Goal: Task Accomplishment & Management: Use online tool/utility

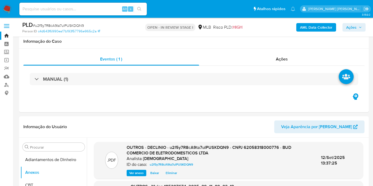
select select "10"
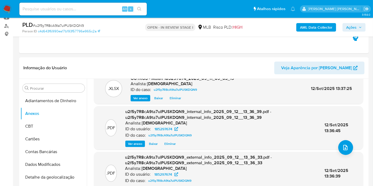
click at [93, 12] on input at bounding box center [82, 9] width 127 height 7
paste input "14yOpHh3FtCQnOynsVQOrmJU"
type input "14yOpHh3FtCQnOynsVQOrmJU"
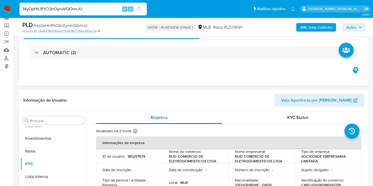
scroll to position [29, 0]
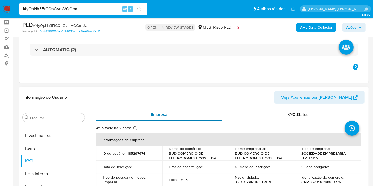
select select "10"
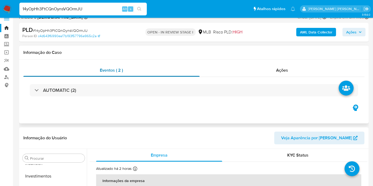
scroll to position [0, 0]
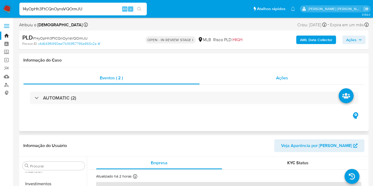
click at [254, 80] on div "Ações" at bounding box center [281, 78] width 165 height 13
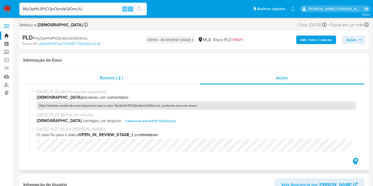
click at [74, 80] on div "Eventos ( 2 )" at bounding box center [111, 78] width 176 height 13
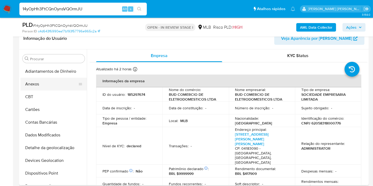
click at [40, 88] on button "Anexos" at bounding box center [51, 84] width 62 height 13
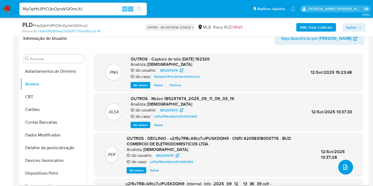
click at [345, 168] on icon "upload-file" at bounding box center [345, 167] width 6 height 6
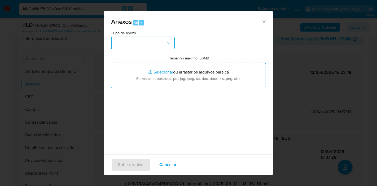
click at [164, 40] on button "button" at bounding box center [143, 43] width 64 height 13
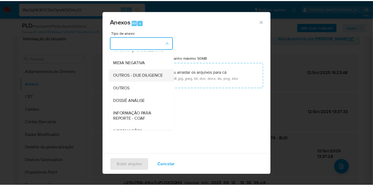
scroll to position [59, 0]
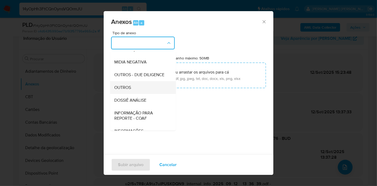
click at [137, 94] on div "OUTROS" at bounding box center [141, 87] width 54 height 13
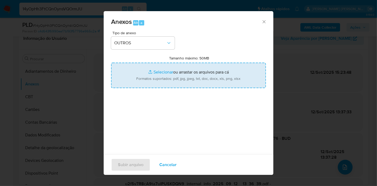
click at [147, 78] on input "Tamanho máximo: 50MB Selecionar arquivos" at bounding box center [188, 75] width 155 height 25
type input "C:\fakepath\DECLÍNIO - 14yOpHh3FtCQnOynsVQOrmJU - CNPJ 62058318000776 - BUD COM…"
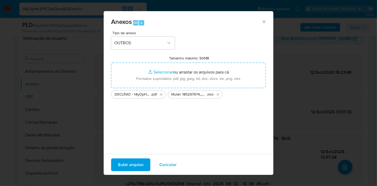
click at [122, 163] on span "Subir arquivo" at bounding box center [130, 165] width 25 height 12
